Goal: Task Accomplishment & Management: Manage account settings

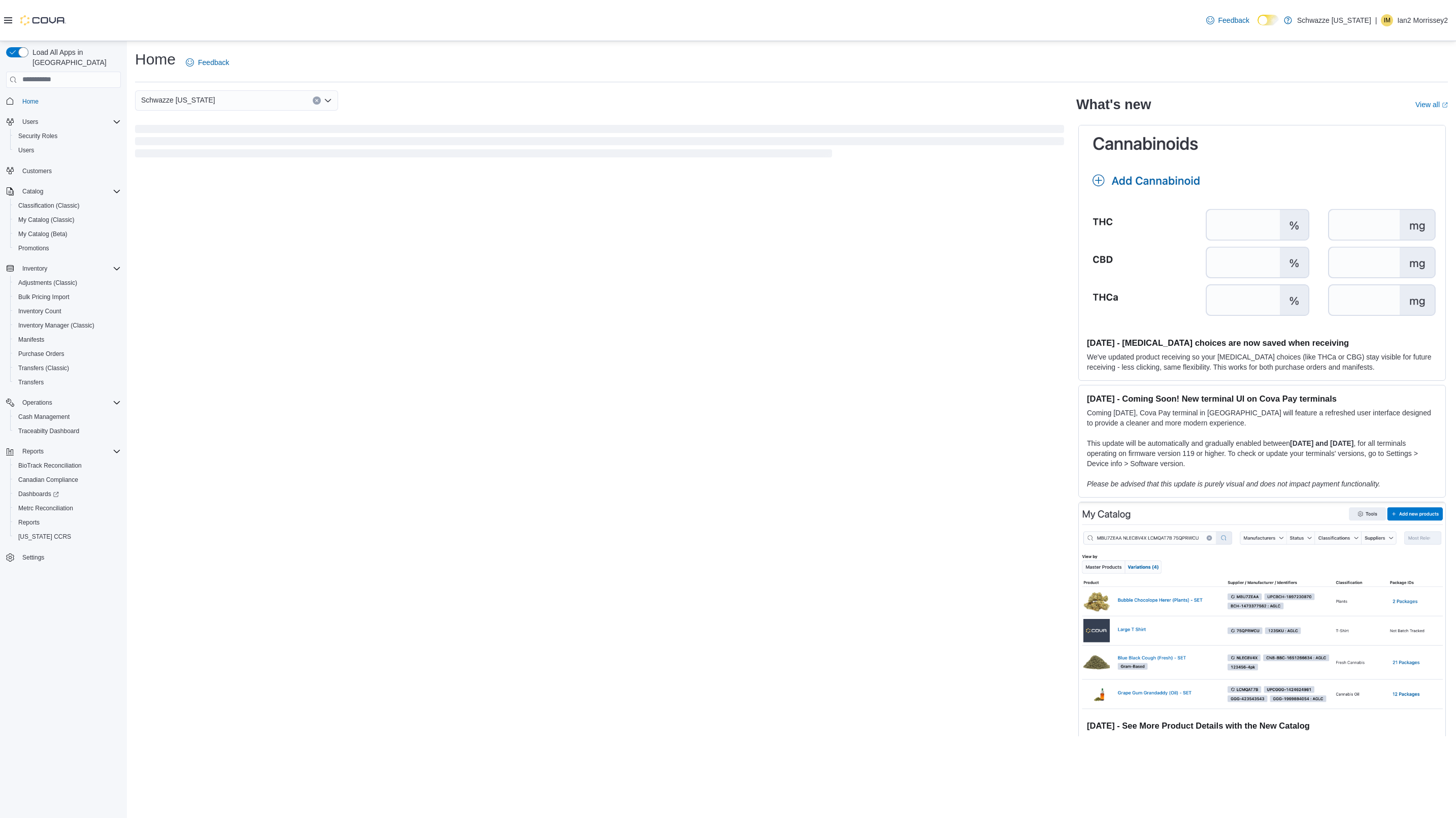
click at [1428, 11] on div "Feedback Dark Mode Schwazze Colorado | IM Ian2 Morrissey2" at bounding box center [1325, 20] width 246 height 20
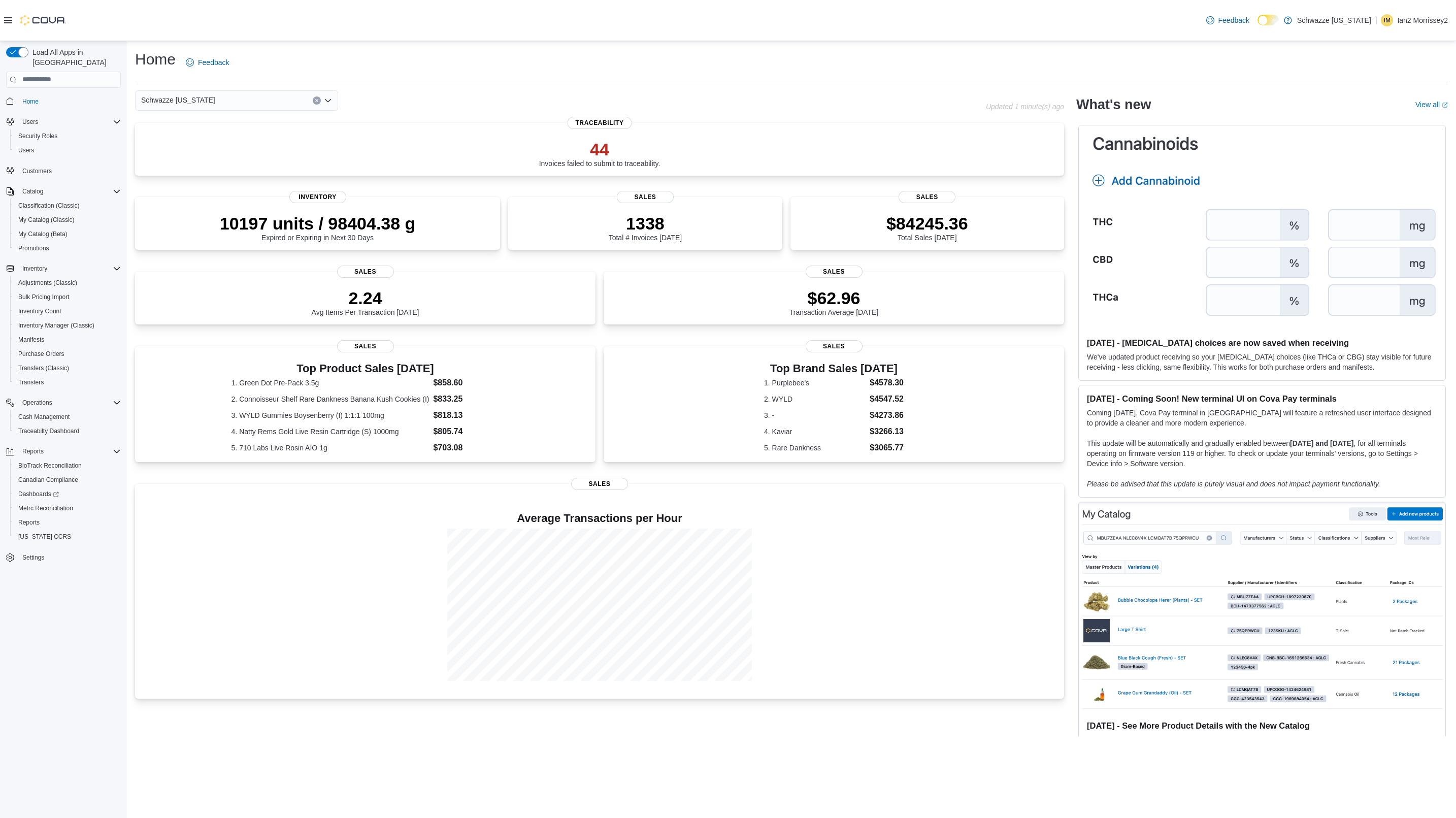
click at [1420, 16] on p "Ian2 Morrissey2" at bounding box center [1423, 20] width 51 height 12
click at [1306, 77] on button "Sign Out" at bounding box center [1320, 85] width 93 height 16
